Goal: Entertainment & Leisure: Browse casually

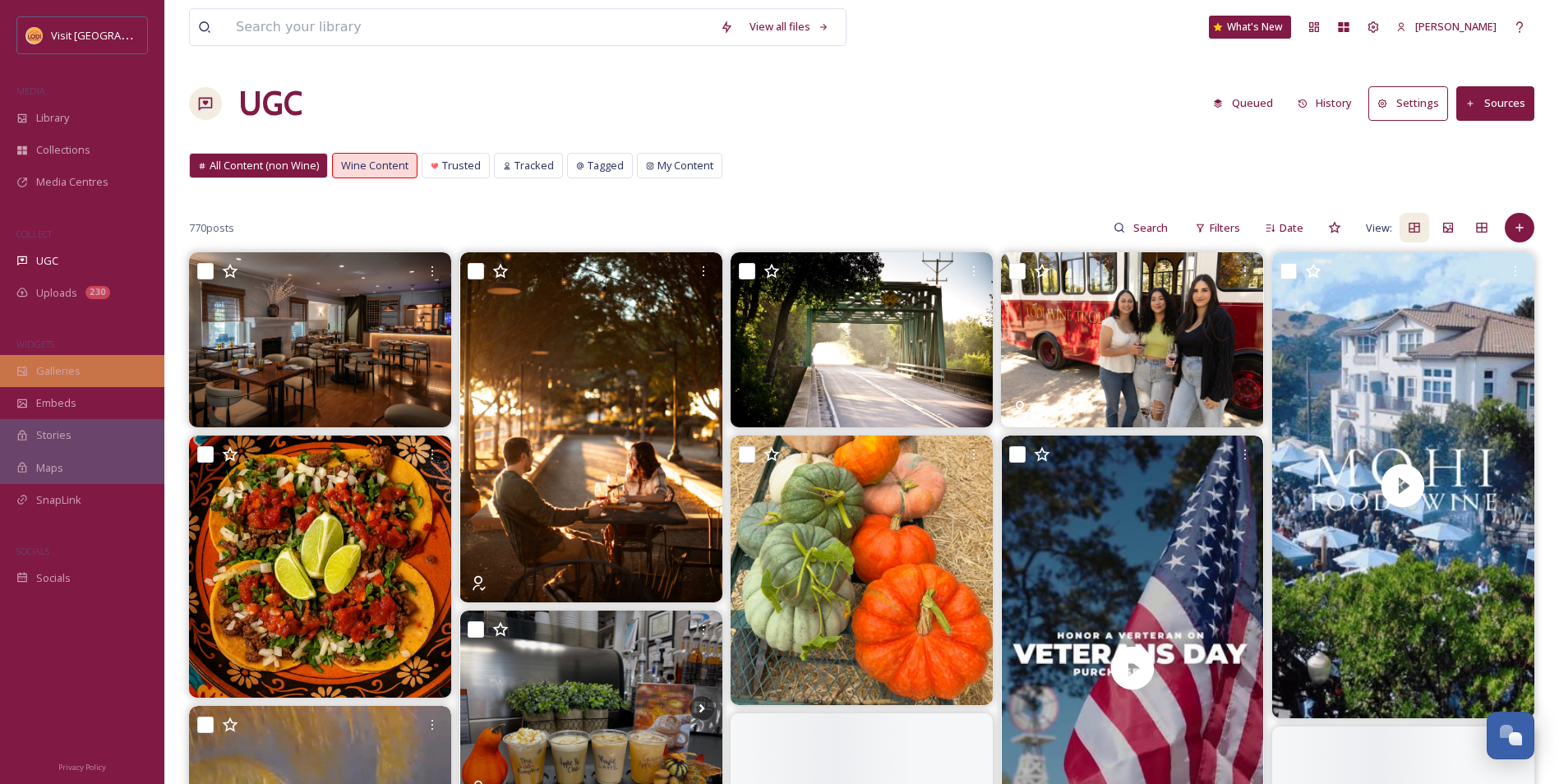
click at [81, 374] on div "Galleries" at bounding box center [82, 371] width 165 height 32
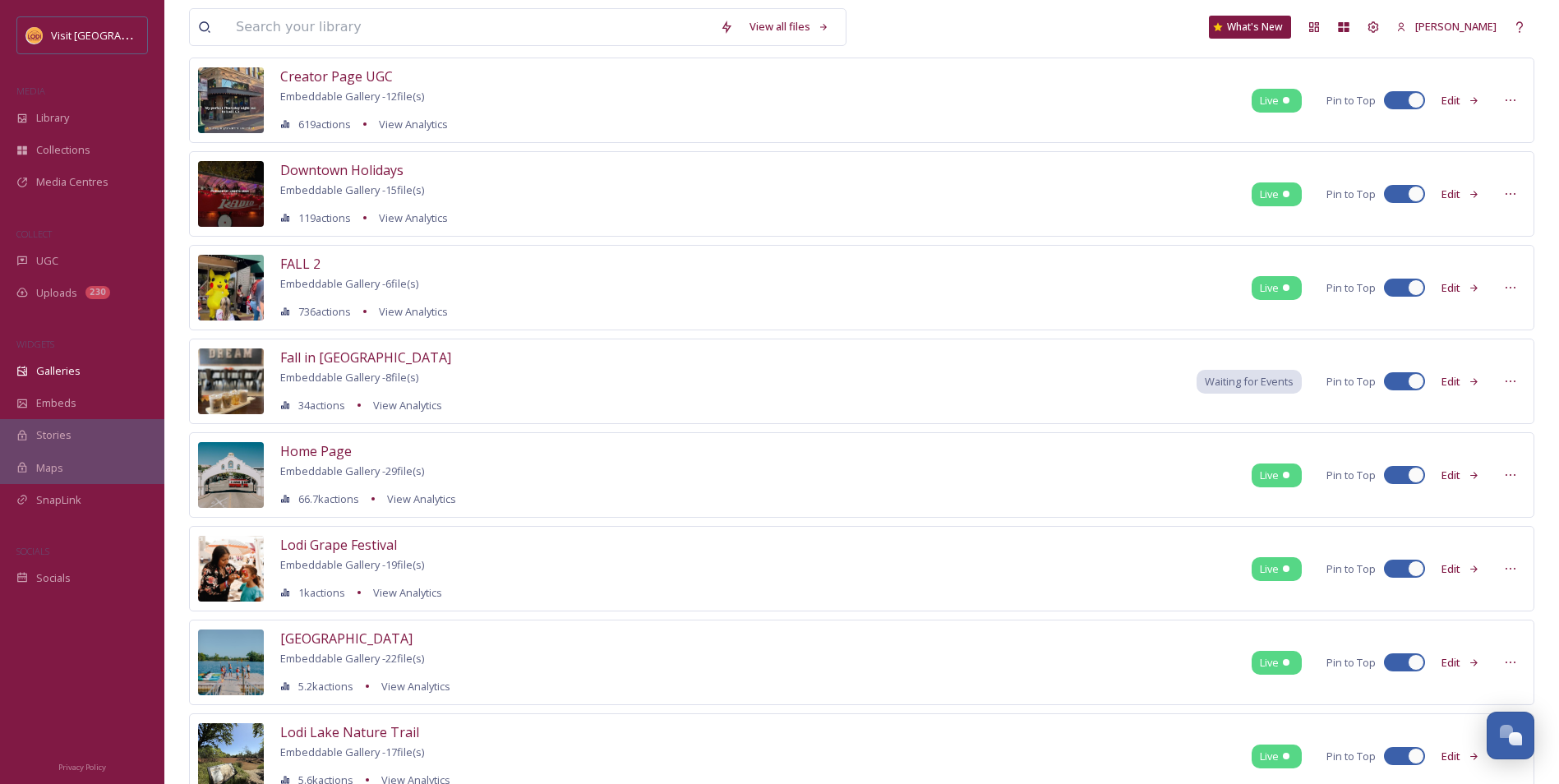
scroll to position [411, 0]
click at [311, 352] on span "Fall in [GEOGRAPHIC_DATA]" at bounding box center [365, 358] width 171 height 18
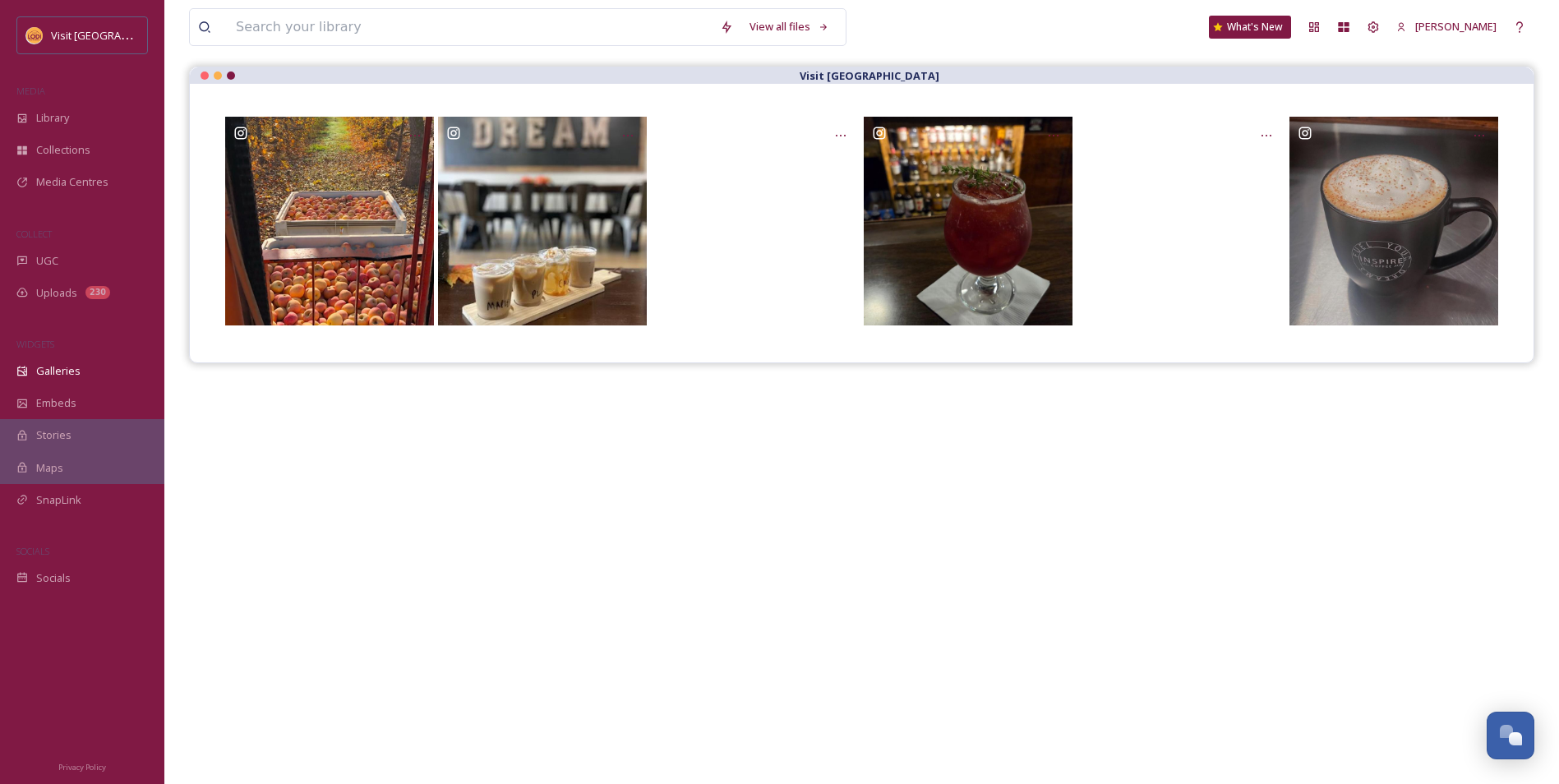
scroll to position [71, 0]
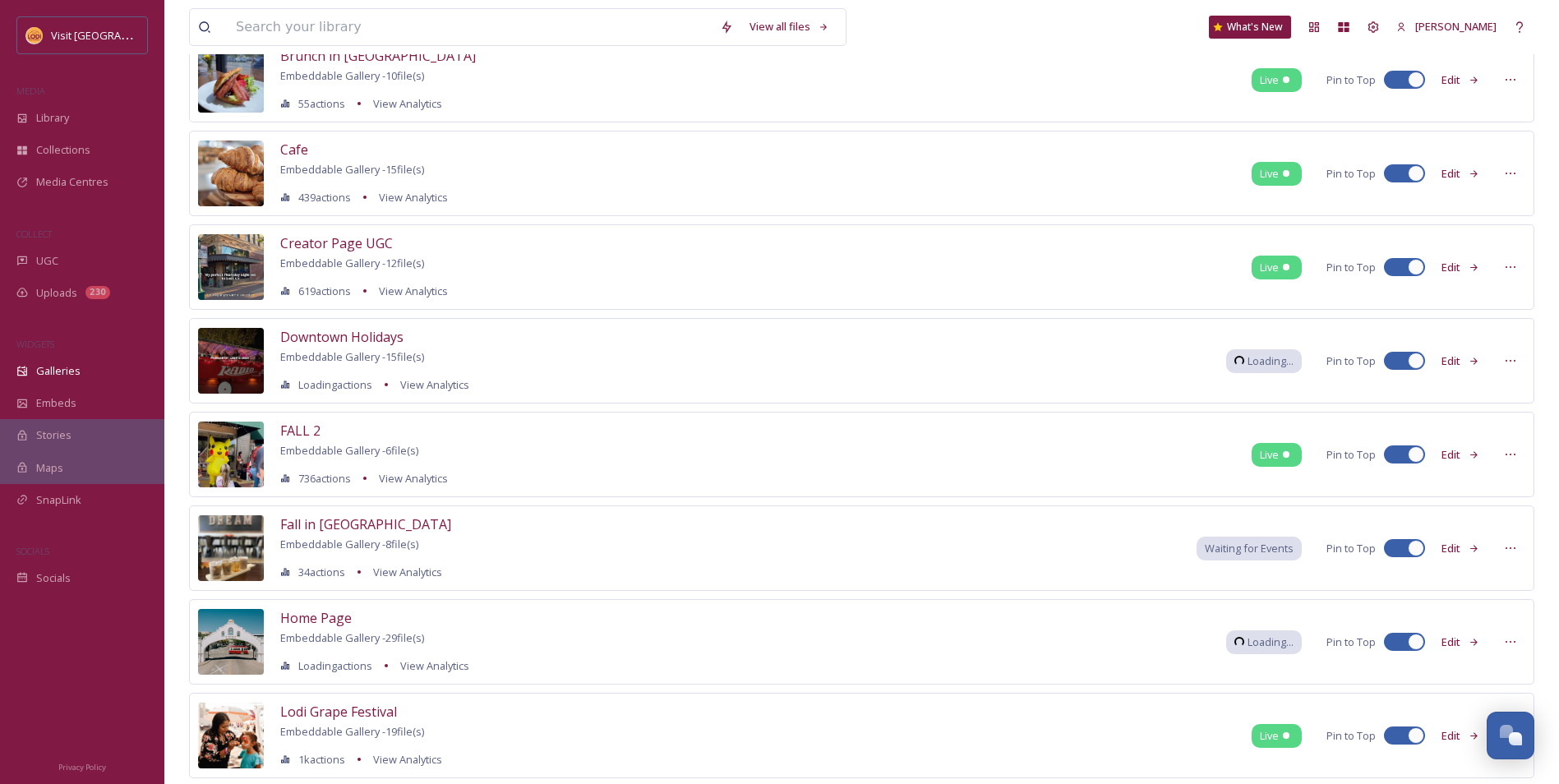
scroll to position [247, 0]
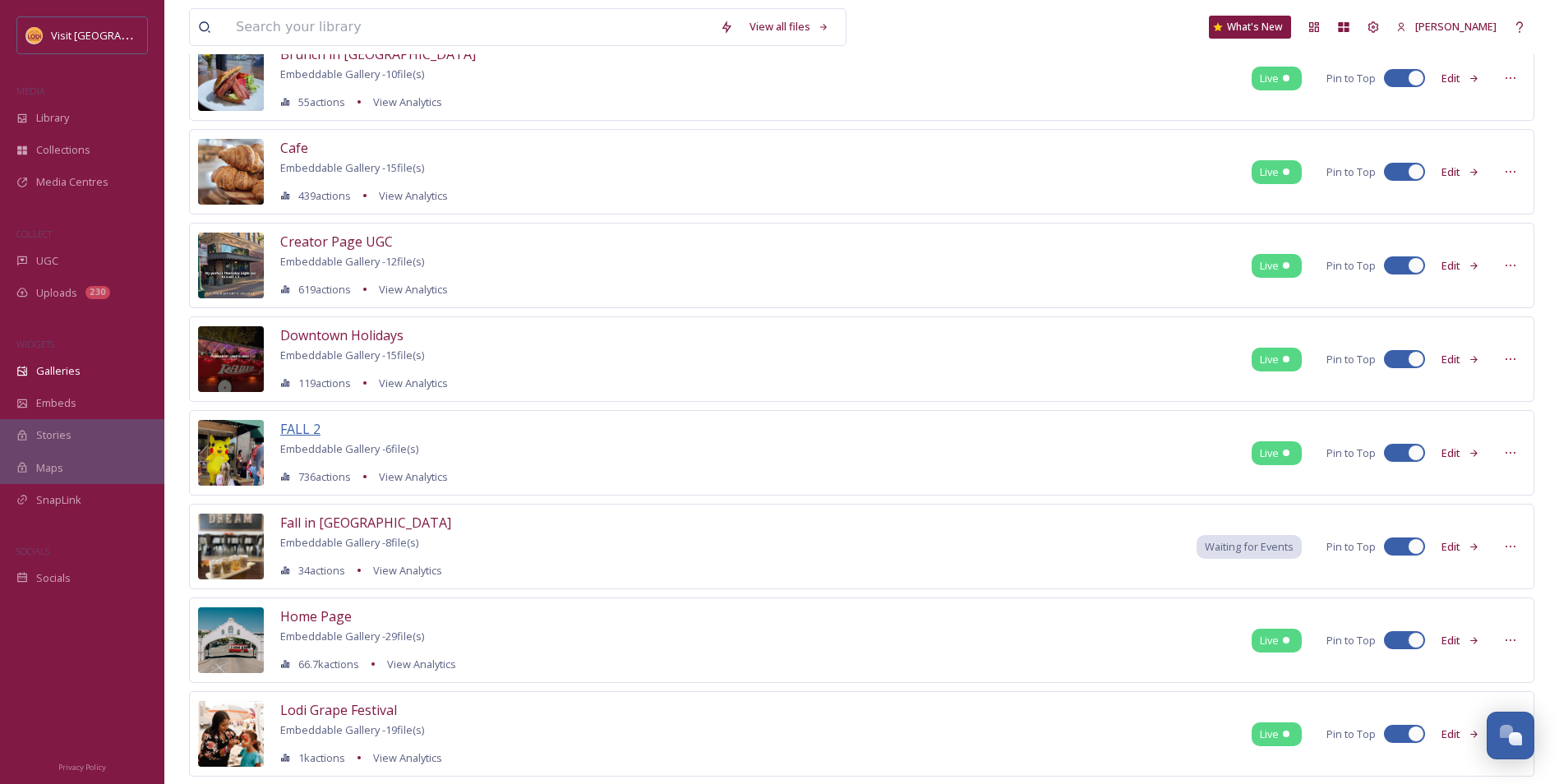
click at [306, 434] on span "FALL 2" at bounding box center [300, 429] width 41 height 18
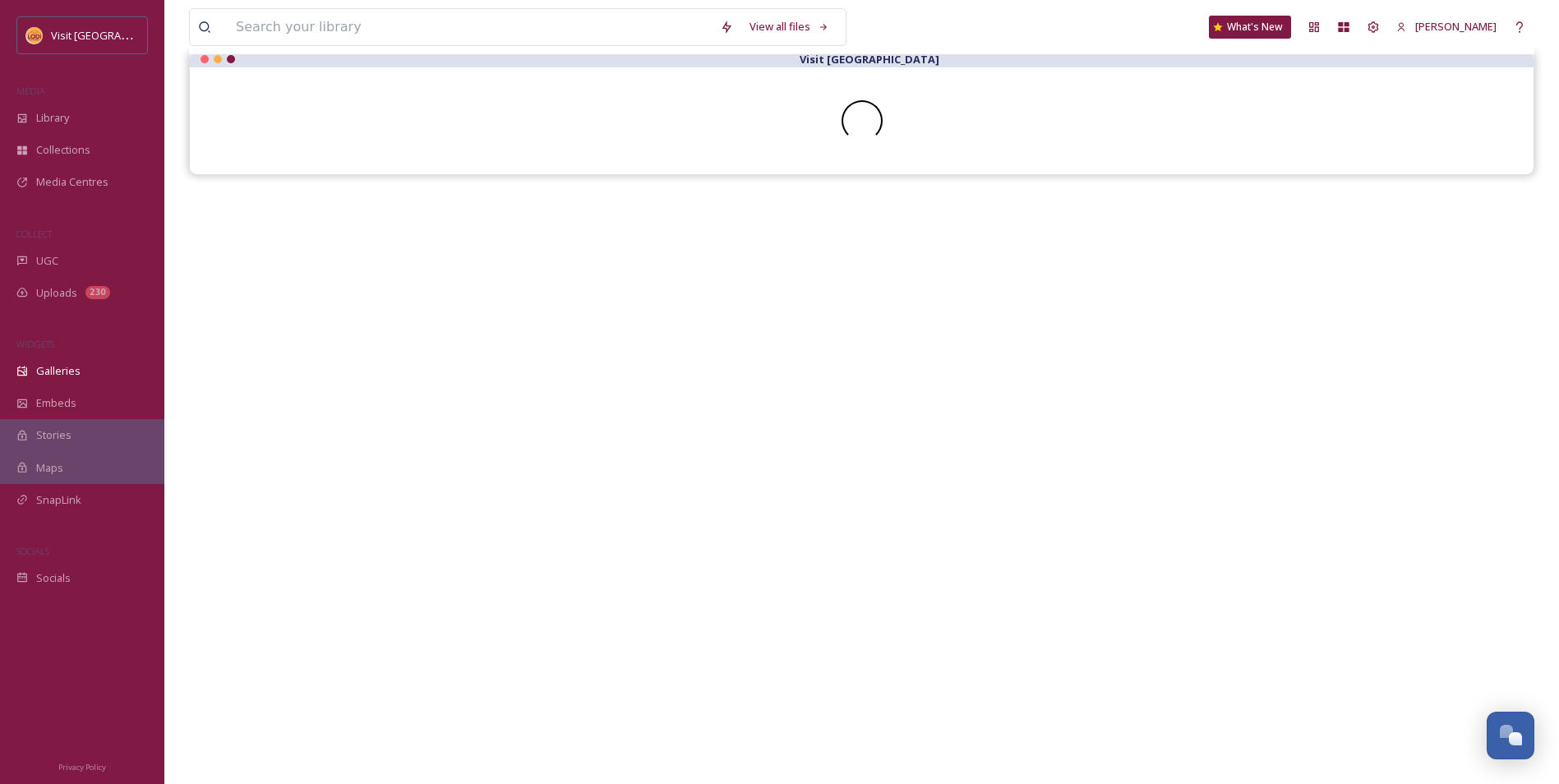
scroll to position [71, 0]
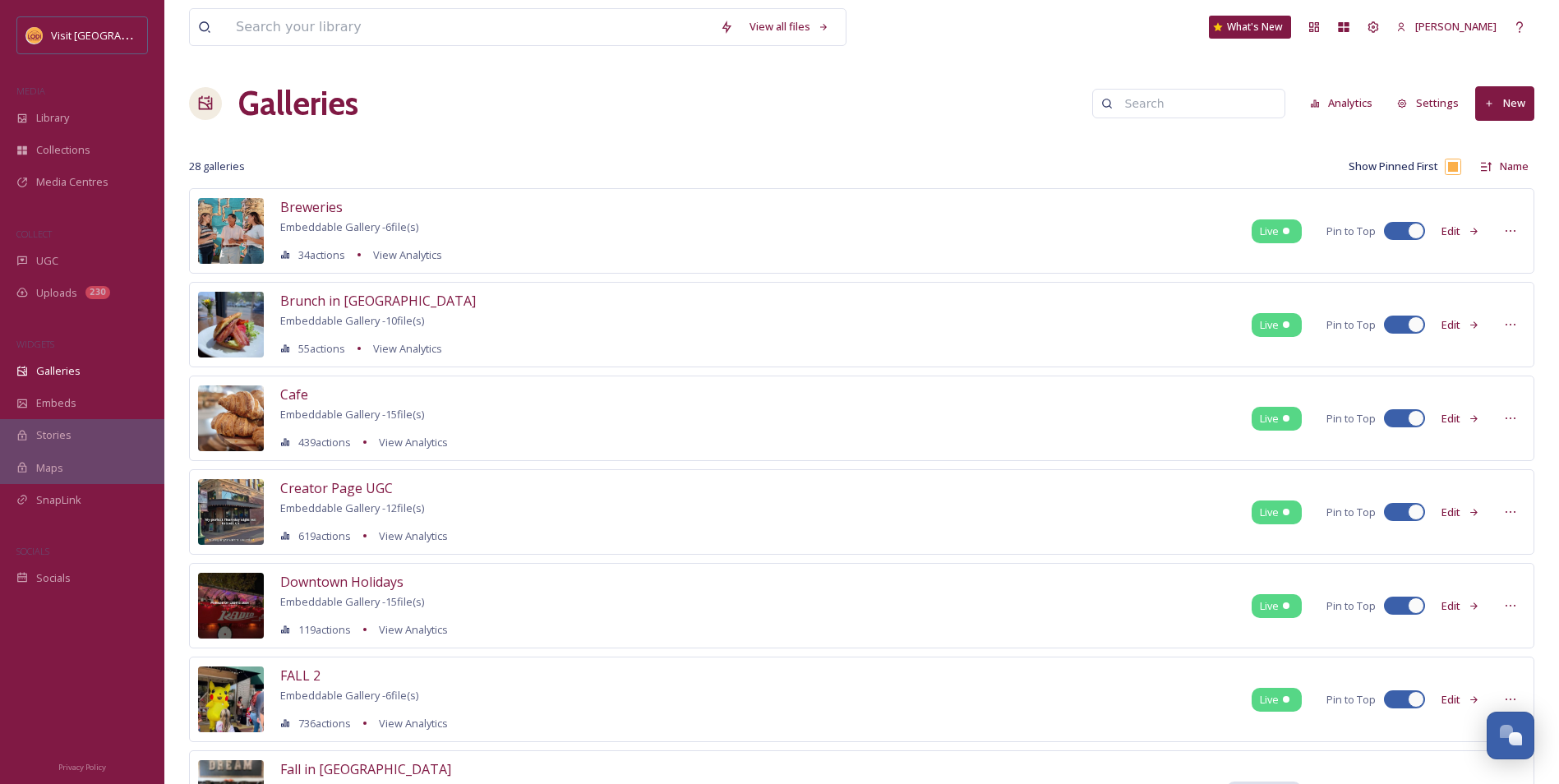
scroll to position [82, 0]
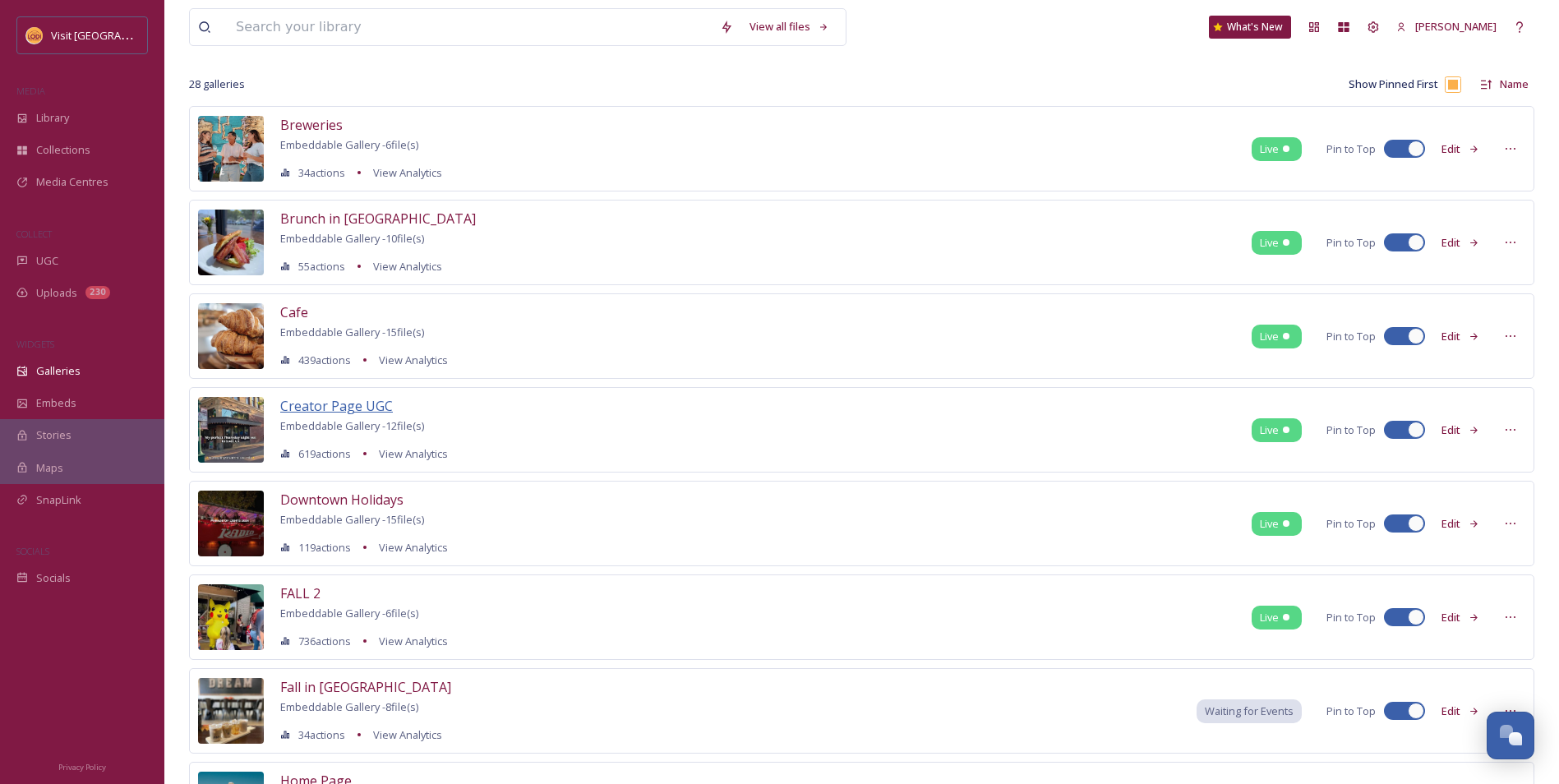
click at [324, 406] on span "Creator Page UGC" at bounding box center [336, 406] width 113 height 18
